Goal: Task Accomplishment & Management: Complete application form

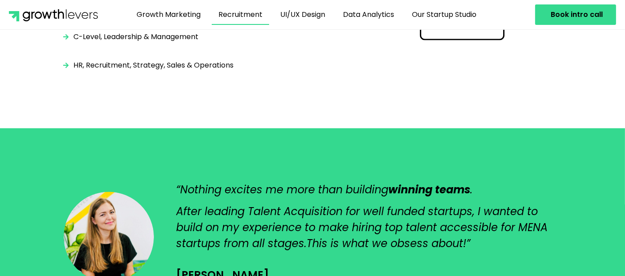
scroll to position [1681, 0]
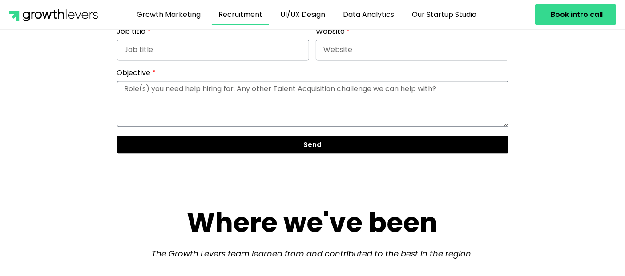
scroll to position [2324, 0]
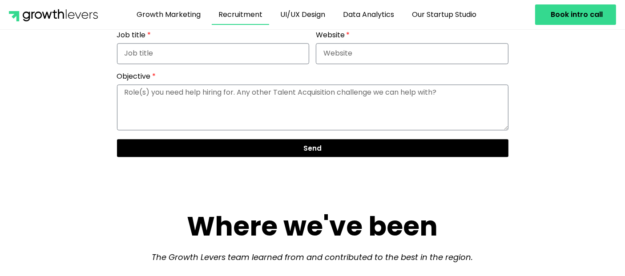
drag, startPoint x: 173, startPoint y: 171, endPoint x: 120, endPoint y: 88, distance: 98.5
click at [120, 88] on div "Full Name Email Job title Website Objective Send" at bounding box center [312, 78] width 398 height 176
copy div "ull Name Email Job title Website Objective"
click at [210, 23] on input "Full Name" at bounding box center [213, 12] width 193 height 21
type input "Prashant Yelonde"
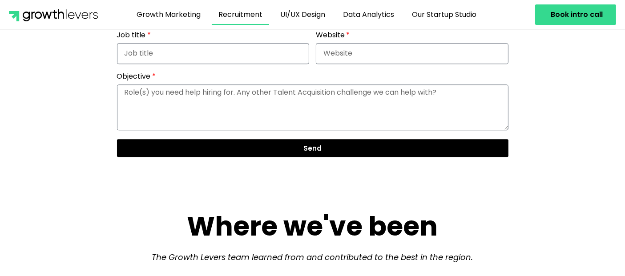
type input "prash24688@gmail.com"
click at [142, 64] on input "Job title" at bounding box center [213, 53] width 193 height 21
type input "Credit Underwriter"
type input "www.westmontsolutions.com"
click at [187, 131] on textarea "Objective" at bounding box center [313, 108] width 392 height 46
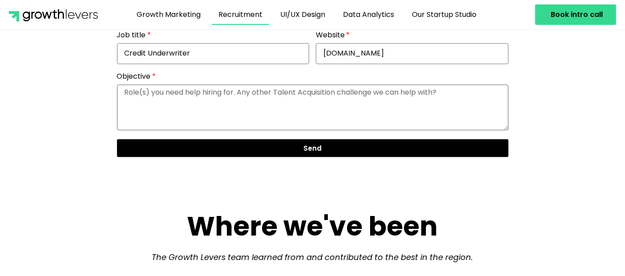
paste textarea "Dear [Recipient’s Name], I hope this message finds you well. I am writing to ex…"
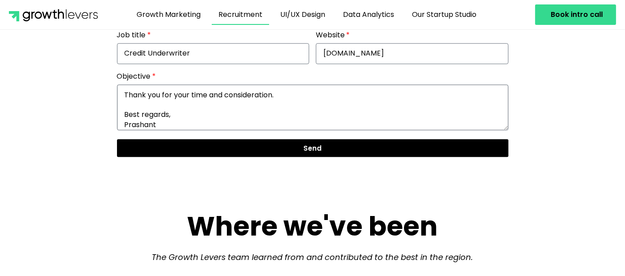
scroll to position [107, 0]
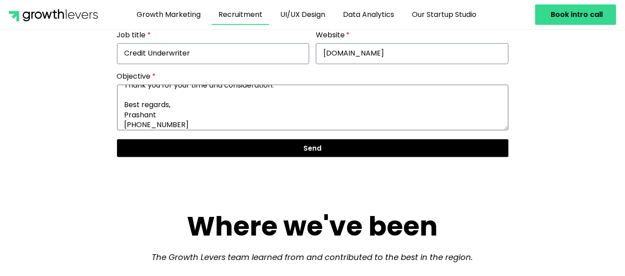
click at [163, 131] on textarea "Dear [Recipient’s Name], I hope this message finds you well. I am writing to ex…" at bounding box center [313, 108] width 392 height 46
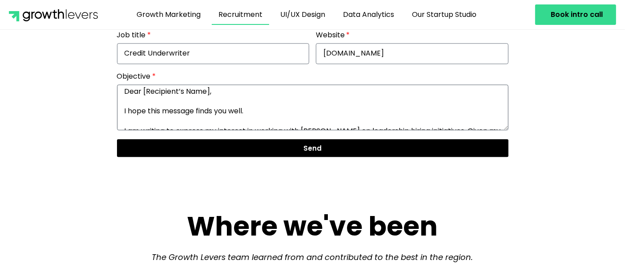
scroll to position [0, 0]
drag, startPoint x: 210, startPoint y: 185, endPoint x: 143, endPoint y: 184, distance: 66.3
click at [143, 131] on textarea "Dear [Recipient’s Name], I hope this message finds you well. I am writing to ex…" at bounding box center [313, 108] width 392 height 46
click at [176, 131] on textarea "Dear Daria, I hope this message finds you well. I am writing to express my inte…" at bounding box center [313, 108] width 392 height 46
click at [174, 131] on textarea "Dear Daria, I hope this message finds you well. I am writing to express my inte…" at bounding box center [313, 108] width 392 height 46
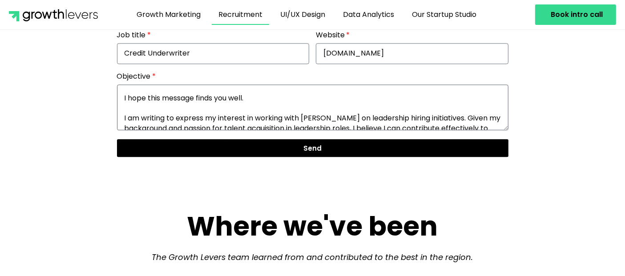
scroll to position [20, 0]
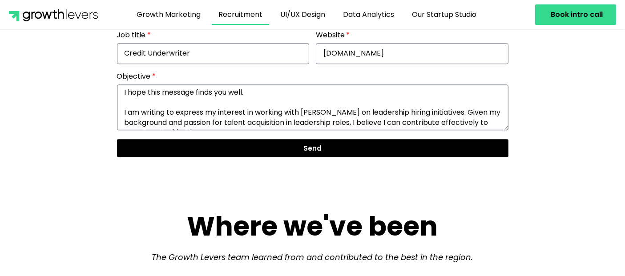
click at [311, 131] on textarea "Dear Daria, I hope this message finds you well. I am writing to express my inte…" at bounding box center [313, 108] width 392 height 46
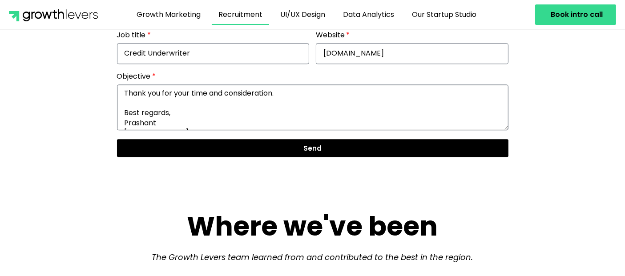
scroll to position [109, 0]
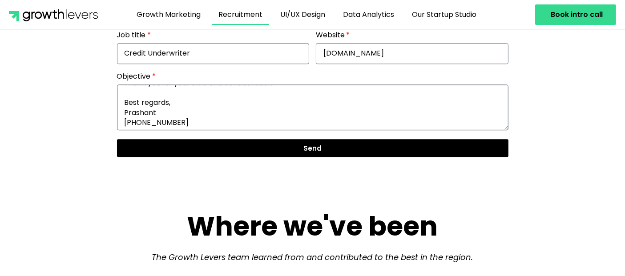
click at [138, 131] on textarea "Dear Daria, I hope this message finds you well. I am writing to express my inte…" at bounding box center [313, 108] width 392 height 46
type textarea "Dear Daria, I hope this message finds you well. I am writing to express my inte…"
click at [285, 152] on span "Send" at bounding box center [313, 148] width 370 height 7
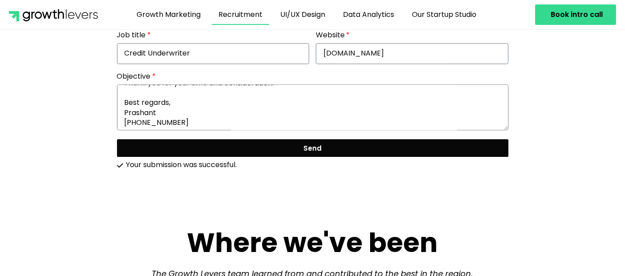
scroll to position [0, 0]
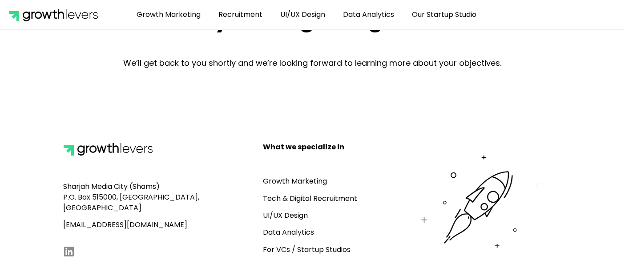
scroll to position [105, 0]
